Goal: Check status: Check status

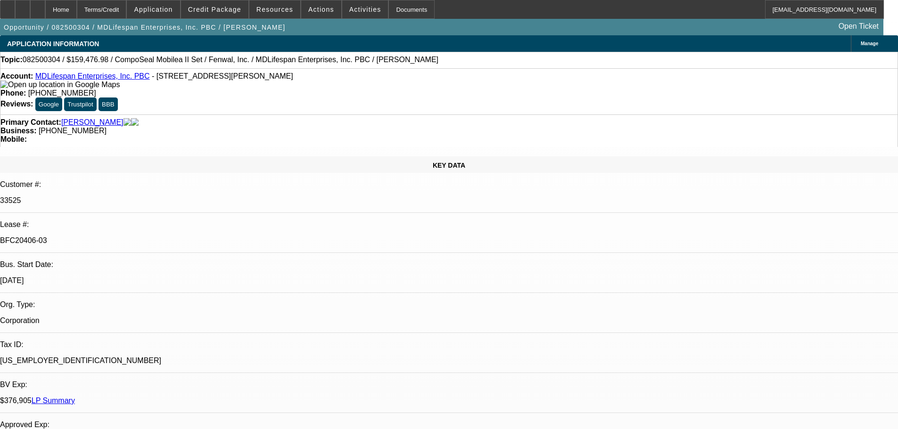
select select "0"
select select "2"
select select "0"
select select "6"
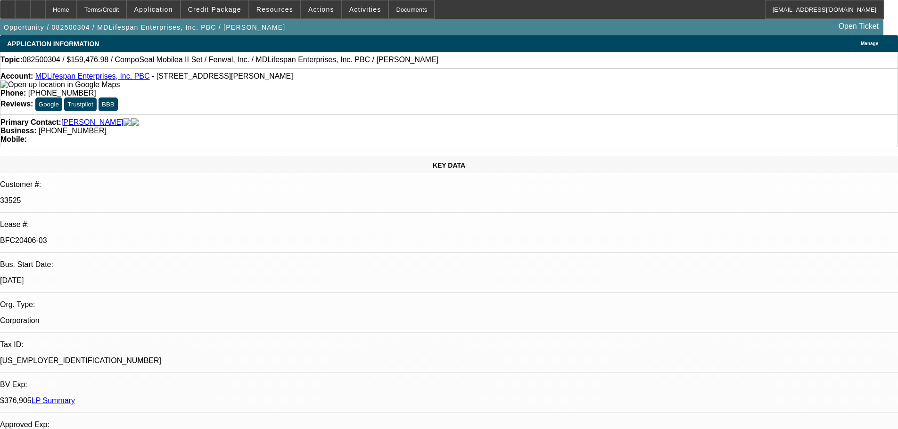
select select "0"
select select "6"
select select "0"
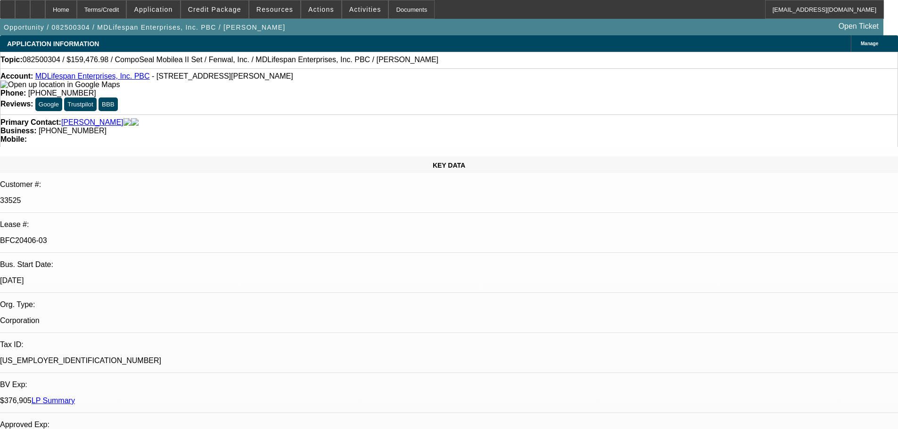
select select "0"
select select "3"
select select "0"
select select "6"
select select "0"
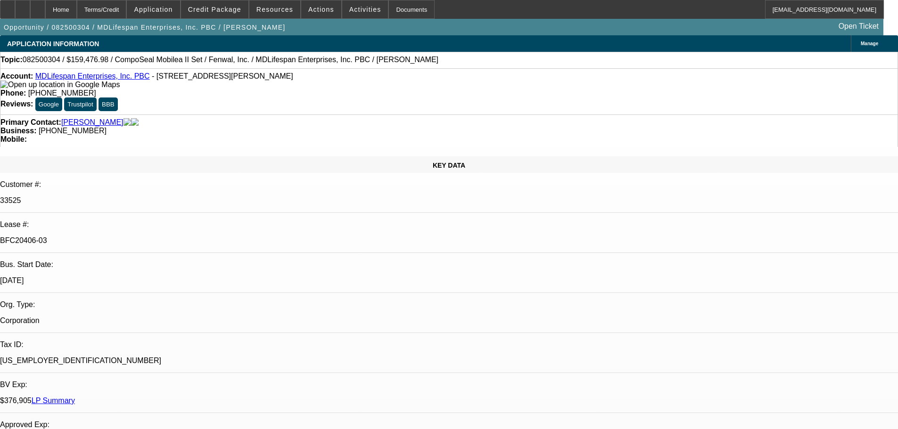
select select "2"
select select "0"
select select "6"
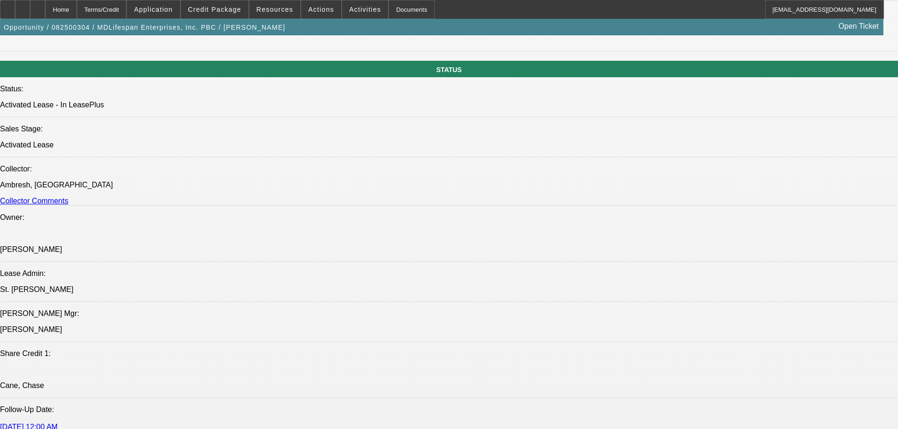
scroll to position [1036, 0]
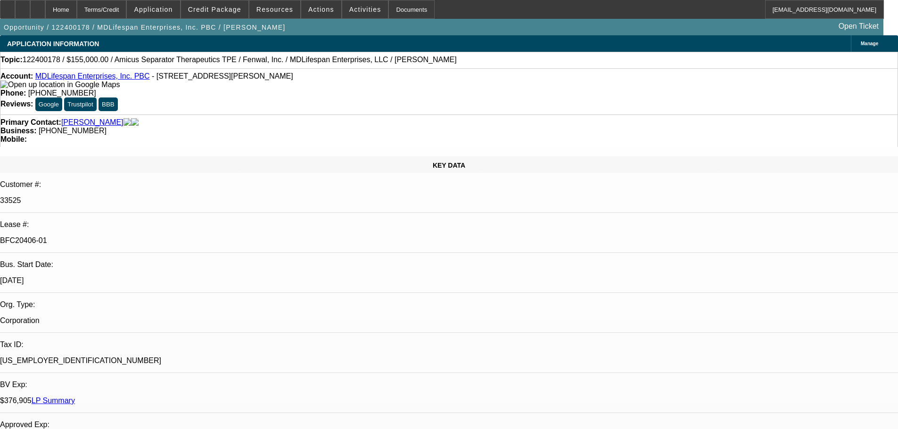
select select "0"
select select "2"
select select "0"
select select "6"
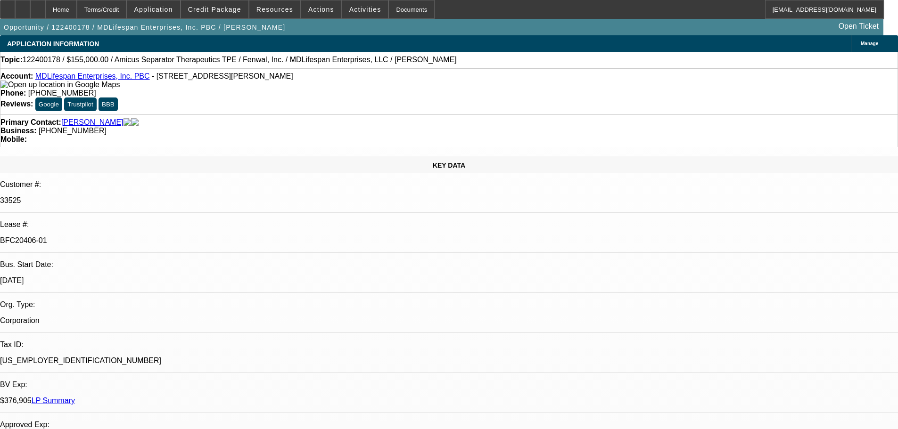
select select "0"
select select "2"
select select "0"
select select "6"
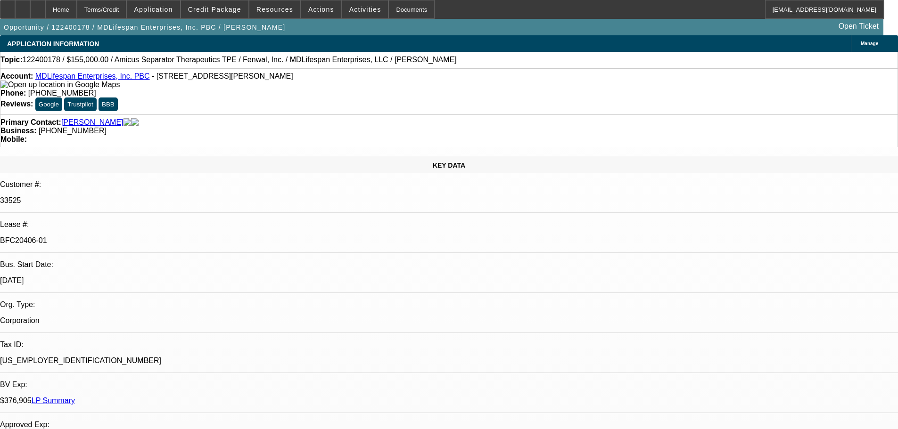
select select "0"
select select "2"
select select "0"
select select "6"
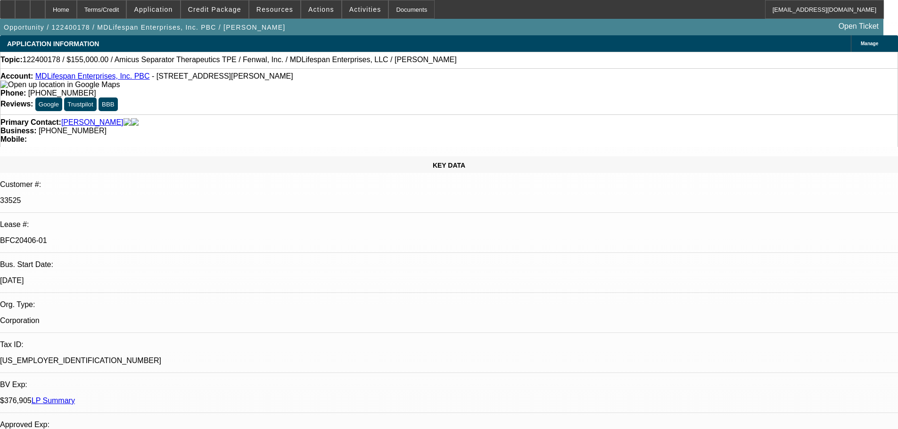
select select "0"
select select "2"
select select "0"
select select "6"
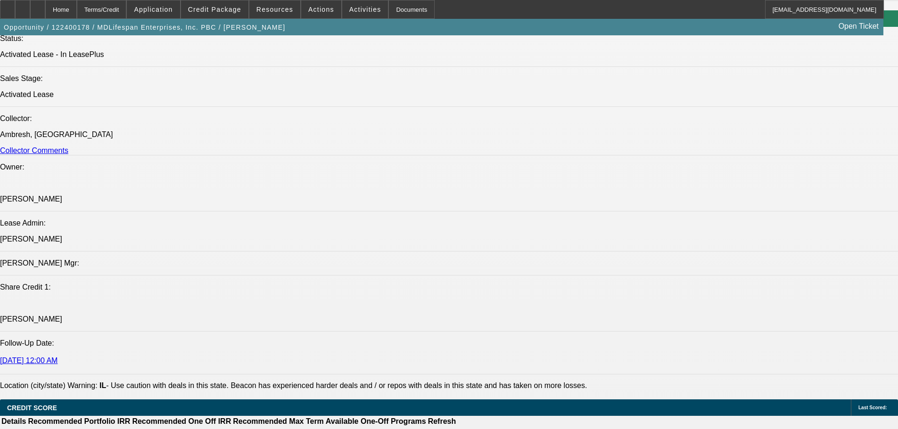
scroll to position [2034, 0]
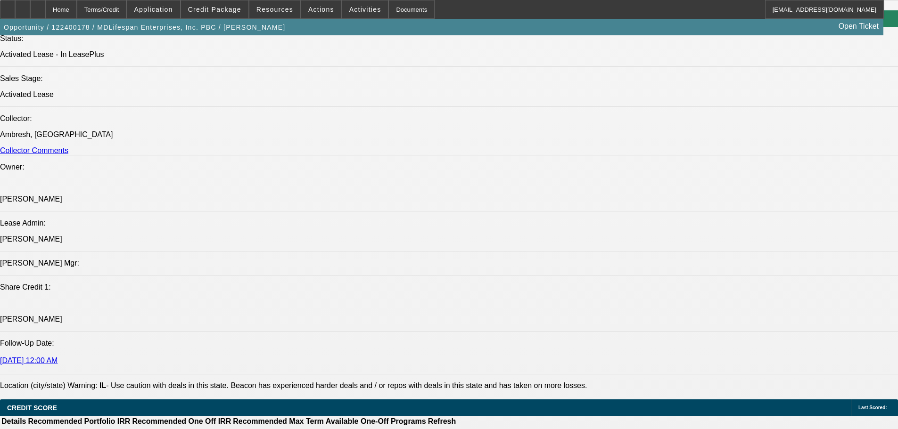
scroll to position [1940, 0]
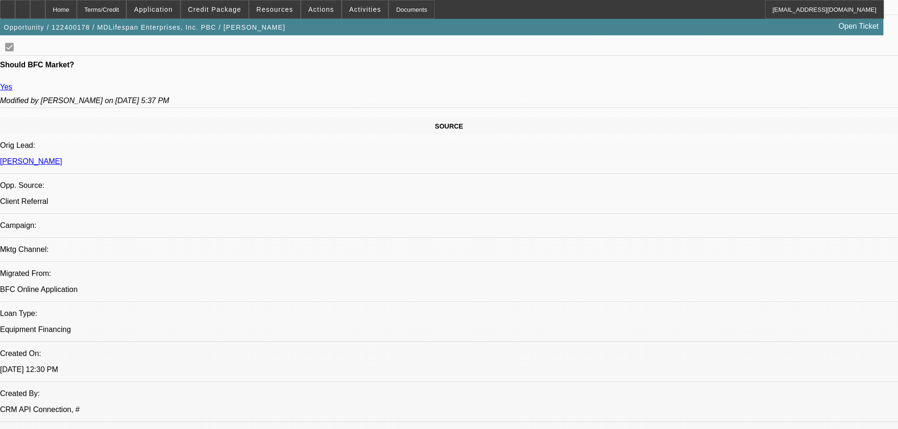
scroll to position [236, 0]
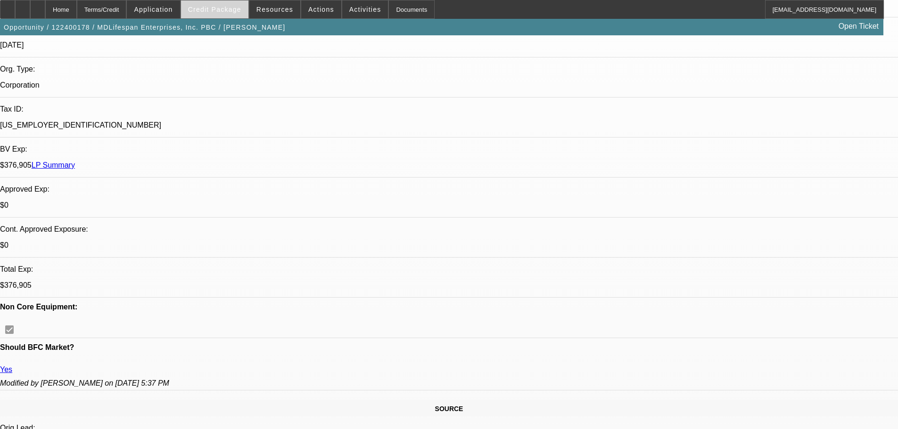
click at [233, 15] on span at bounding box center [214, 9] width 67 height 23
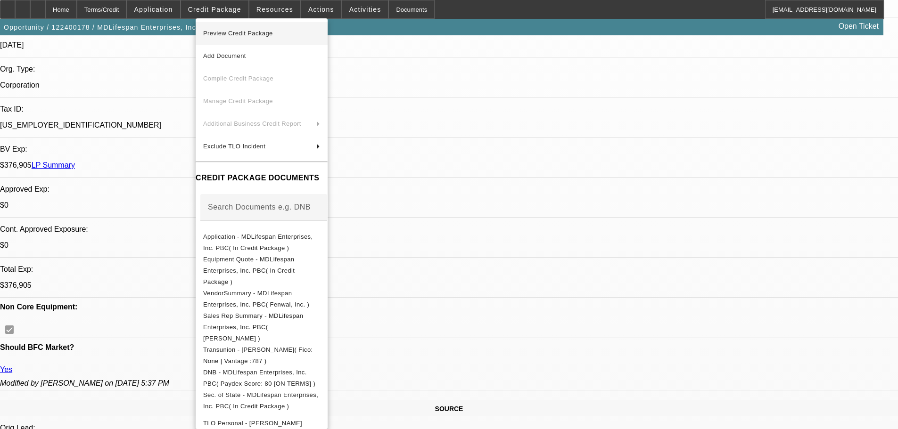
click at [240, 36] on span "Preview Credit Package" at bounding box center [238, 33] width 70 height 7
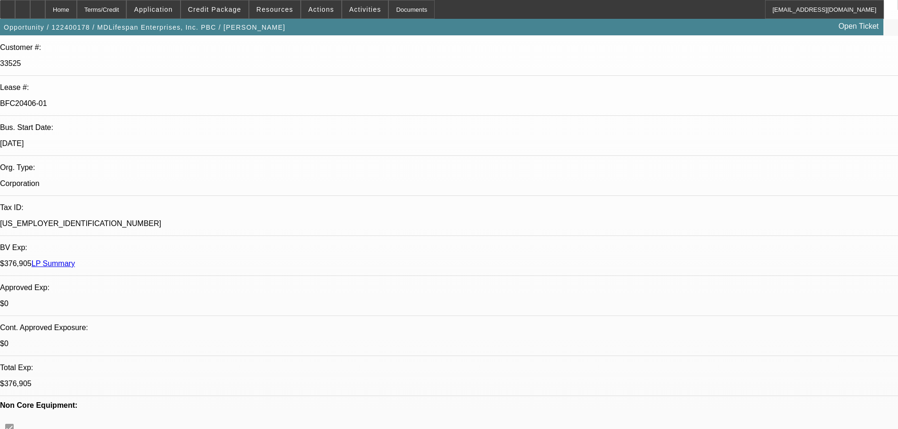
scroll to position [0, 0]
